Goal: Navigation & Orientation: Understand site structure

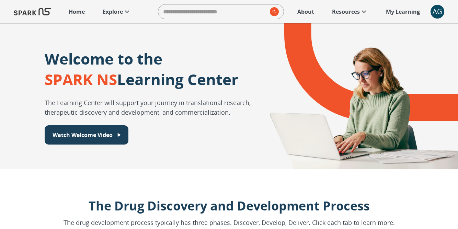
click at [115, 13] on p "Explore" at bounding box center [113, 12] width 20 height 8
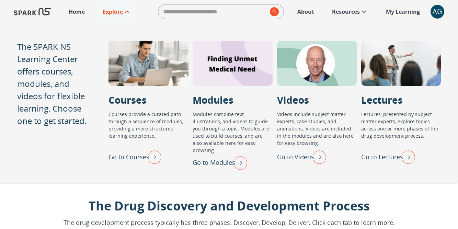
click at [402, 153] on img "Go to Lectures" at bounding box center [406, 157] width 17 height 18
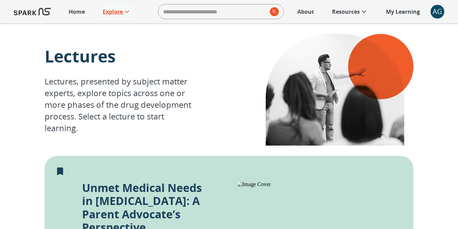
click at [123, 11] on icon at bounding box center [127, 12] width 8 height 8
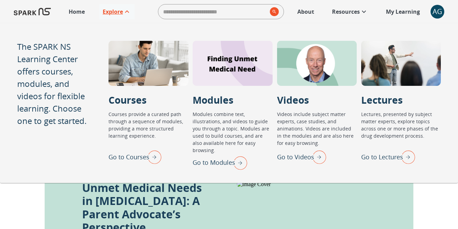
click at [155, 158] on img "Go to Courses" at bounding box center [152, 157] width 17 height 18
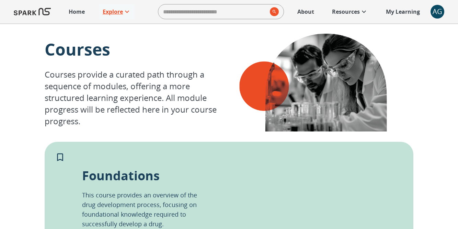
click at [111, 13] on p "Explore" at bounding box center [113, 12] width 20 height 8
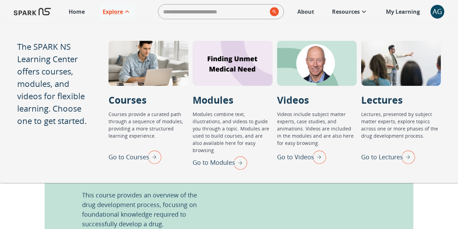
click at [406, 152] on img "Go to Lectures" at bounding box center [406, 157] width 17 height 18
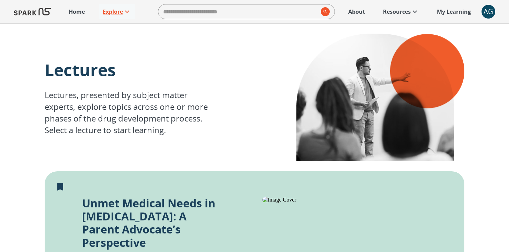
click at [127, 12] on icon at bounding box center [127, 12] width 4 height 2
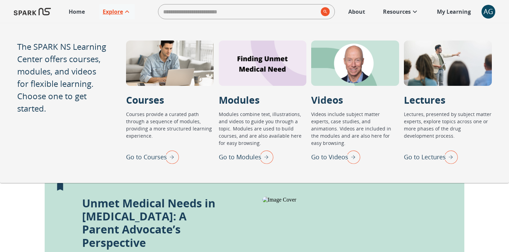
click at [172, 148] on img "Go to Courses" at bounding box center [170, 157] width 17 height 18
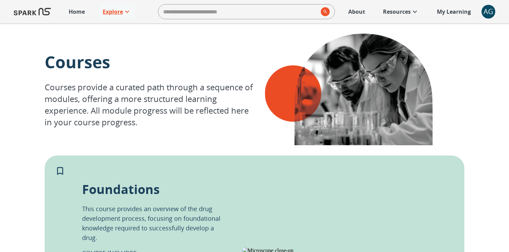
click at [123, 14] on icon at bounding box center [127, 12] width 8 height 8
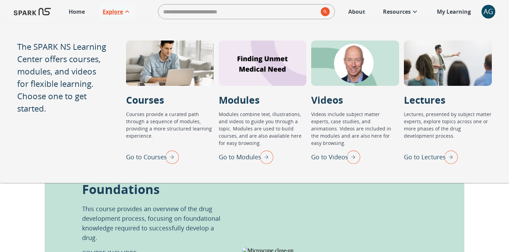
click at [265, 161] on img "Go to Modules" at bounding box center [264, 157] width 17 height 18
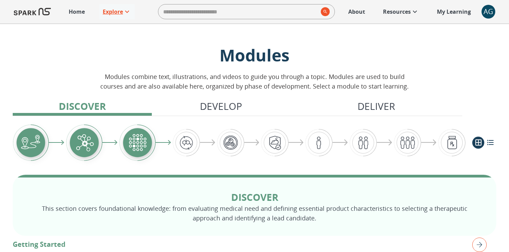
click at [134, 9] on link "Explore" at bounding box center [116, 11] width 35 height 15
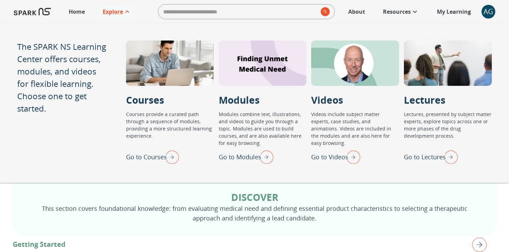
click at [355, 155] on img "Go to Videos" at bounding box center [351, 157] width 17 height 18
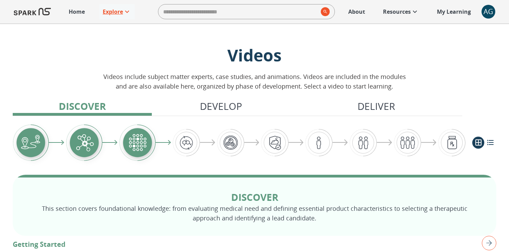
click at [108, 14] on p "Explore" at bounding box center [113, 12] width 20 height 8
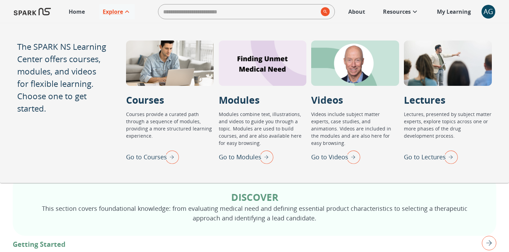
click at [452, 157] on img "Go to Lectures" at bounding box center [448, 157] width 17 height 18
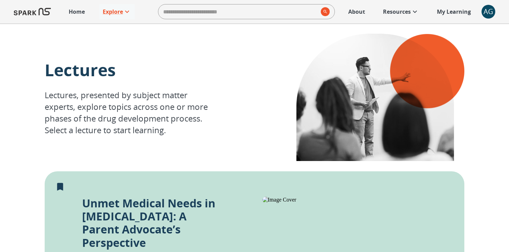
click at [412, 10] on icon at bounding box center [415, 12] width 8 height 8
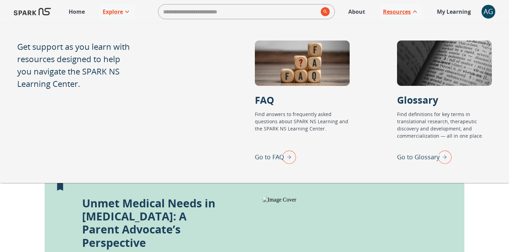
click at [407, 10] on p "Resources" at bounding box center [397, 12] width 28 height 8
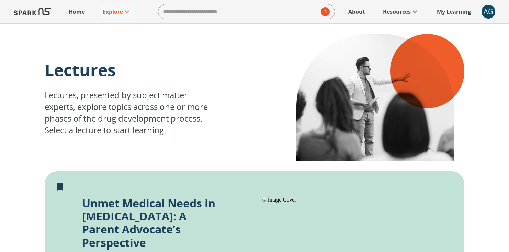
click at [446, 11] on p "My Learning" at bounding box center [454, 12] width 34 height 8
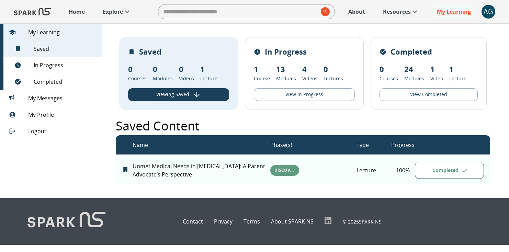
click at [362, 12] on p "About" at bounding box center [356, 12] width 17 height 8
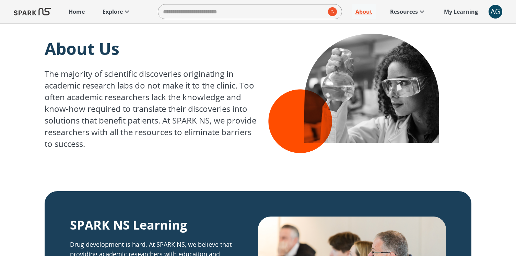
click at [115, 10] on p "Explore" at bounding box center [113, 12] width 20 height 8
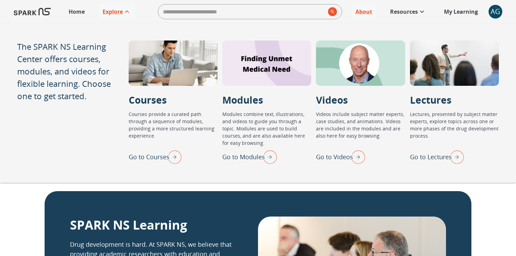
click at [174, 157] on img "Go to Courses" at bounding box center [172, 157] width 17 height 18
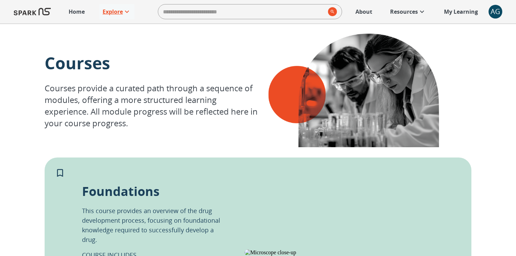
click at [125, 14] on icon at bounding box center [127, 12] width 8 height 8
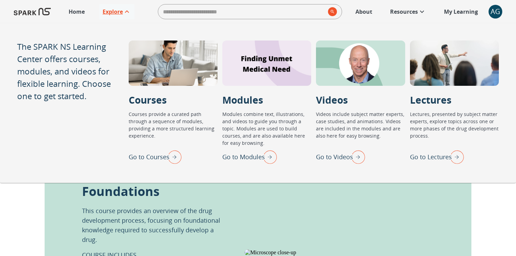
click at [455, 155] on img "Go to Lectures" at bounding box center [455, 157] width 17 height 18
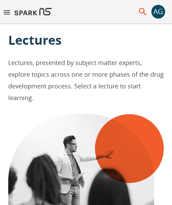
click at [9, 14] on icon "menu" at bounding box center [7, 12] width 6 height 4
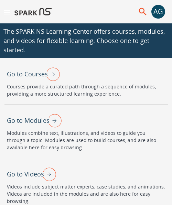
click at [155, 20] on div "Home Explore ​ About Resources My Learning + AG 0" at bounding box center [86, 11] width 172 height 23
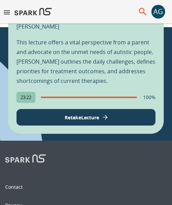
click at [155, 13] on div "AG" at bounding box center [158, 12] width 14 height 14
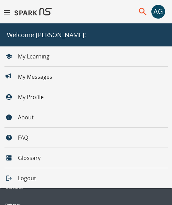
click at [20, 116] on li "About" at bounding box center [19, 117] width 39 height 16
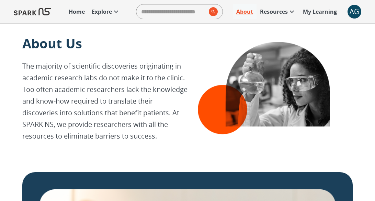
click at [70, 10] on p "Home" at bounding box center [77, 12] width 16 height 8
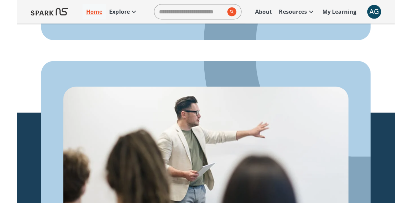
scroll to position [714, 0]
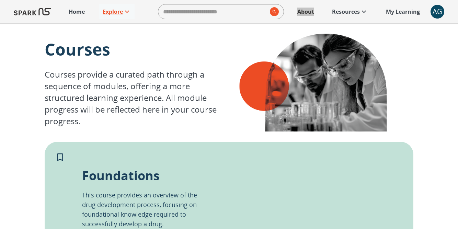
drag, startPoint x: 308, startPoint y: 12, endPoint x: 366, endPoint y: 0, distance: 59.2
click at [0, 0] on div "Home Explore ​ About Resources My Learning AG" at bounding box center [229, 11] width 458 height 23
